Goal: Task Accomplishment & Management: Complete application form

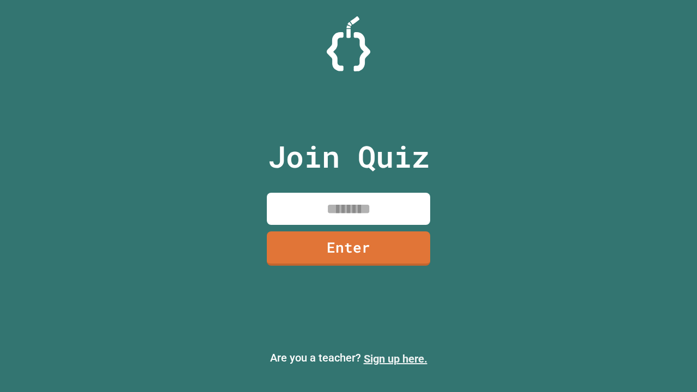
click at [395, 359] on link "Sign up here." at bounding box center [396, 358] width 64 height 13
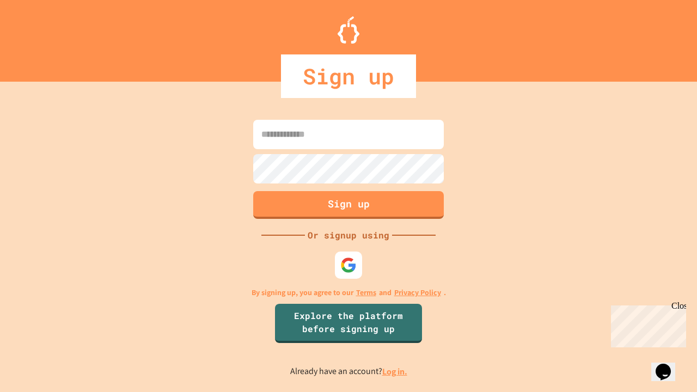
click at [395, 371] on link "Log in." at bounding box center [394, 371] width 25 height 11
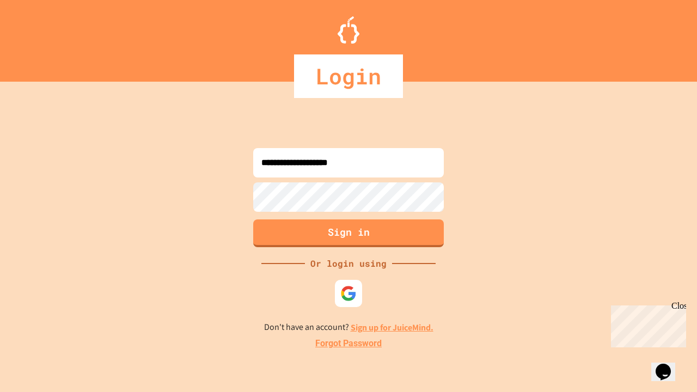
type input "**********"
